Goal: Transaction & Acquisition: Download file/media

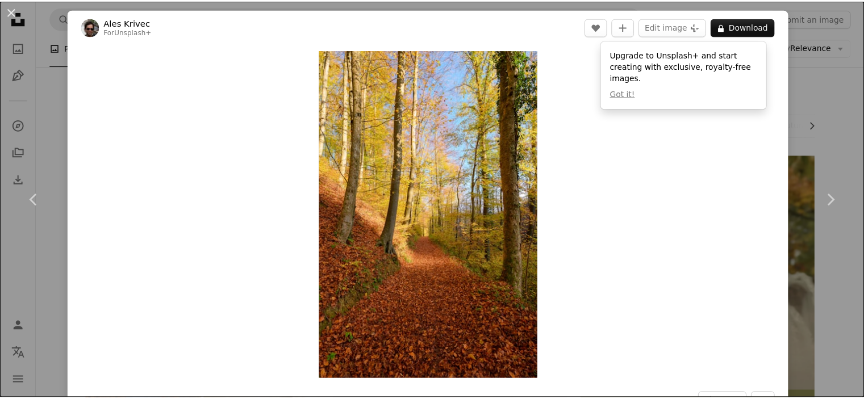
scroll to position [398, 0]
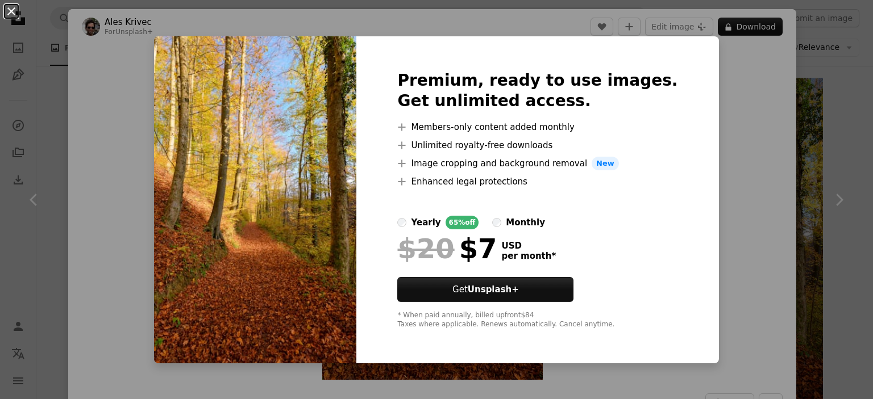
click at [9, 11] on button "An X shape" at bounding box center [12, 12] width 14 height 14
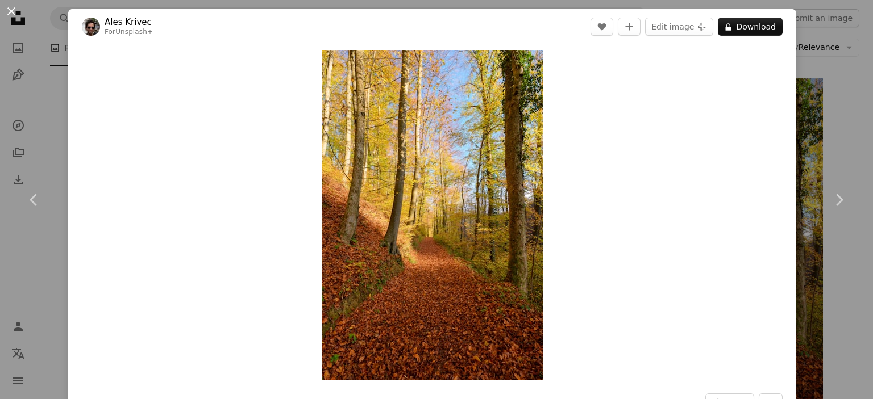
click at [15, 11] on button "An X shape" at bounding box center [12, 12] width 14 height 14
